Goal: Transaction & Acquisition: Download file/media

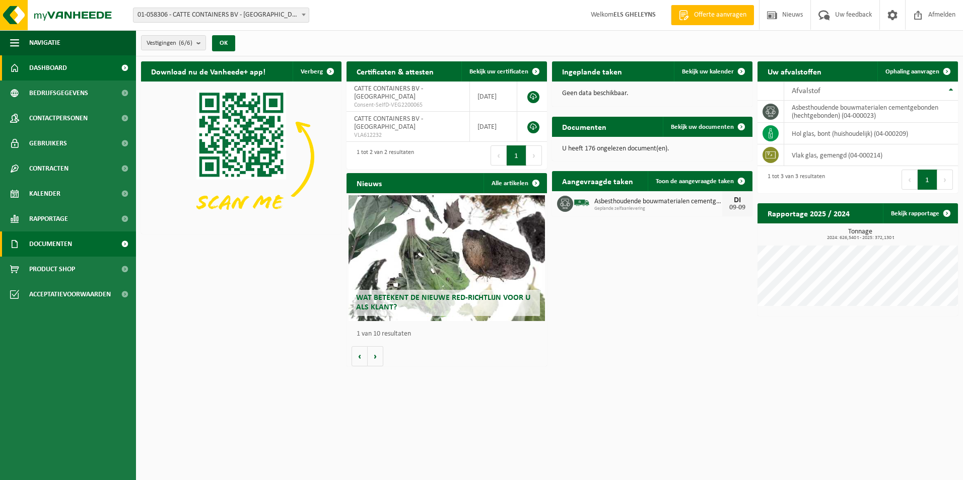
click at [56, 241] on span "Documenten" at bounding box center [50, 244] width 43 height 25
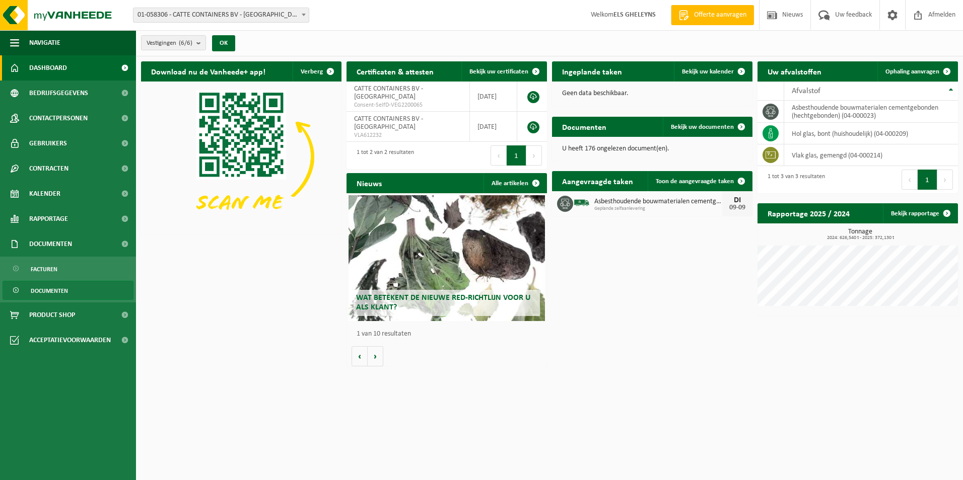
click at [45, 290] on span "Documenten" at bounding box center [49, 290] width 37 height 19
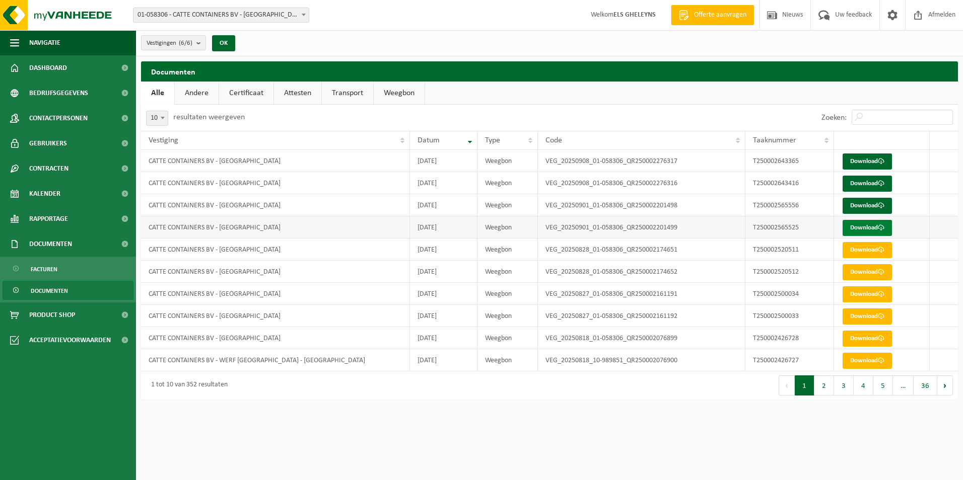
click at [871, 225] on link "Download" at bounding box center [866, 228] width 49 height 16
click at [865, 206] on link "Download" at bounding box center [866, 206] width 49 height 16
click at [864, 187] on link "Download" at bounding box center [866, 184] width 49 height 16
click at [868, 163] on link "Download" at bounding box center [866, 162] width 49 height 16
